Goal: Transaction & Acquisition: Book appointment/travel/reservation

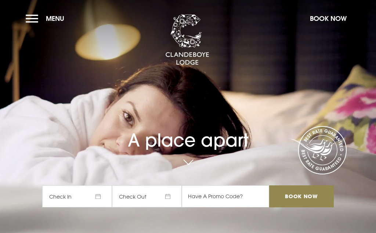
click at [97, 199] on span "Check In" at bounding box center [77, 197] width 70 height 22
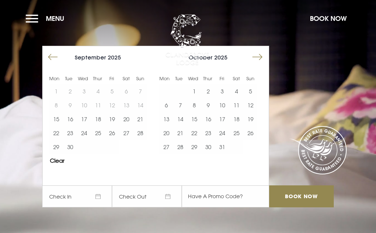
click at [130, 118] on button "20" at bounding box center [126, 119] width 14 height 14
click at [142, 117] on button "21" at bounding box center [140, 119] width 14 height 14
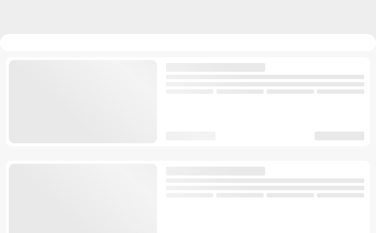
checkbox input "true"
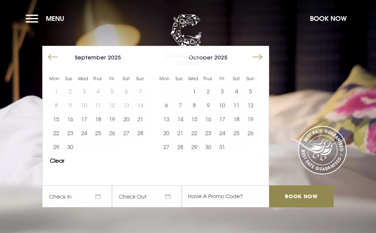
checkbox input "true"
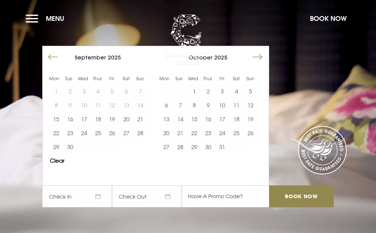
click at [128, 136] on button "27" at bounding box center [126, 133] width 14 height 14
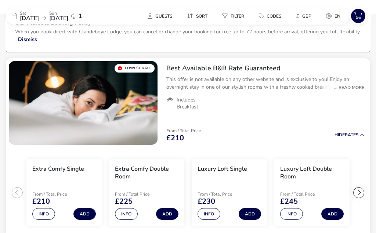
scroll to position [60, 0]
